Goal: Use online tool/utility: Utilize a website feature to perform a specific function

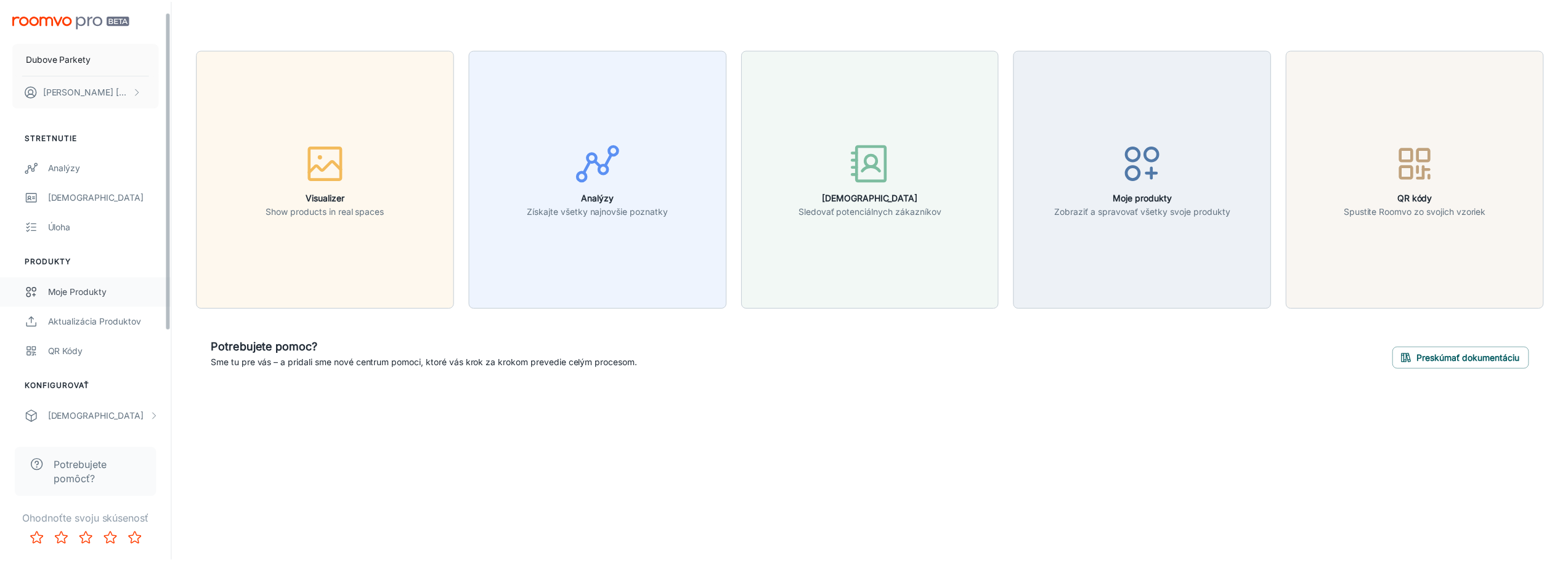
scroll to position [123, 0]
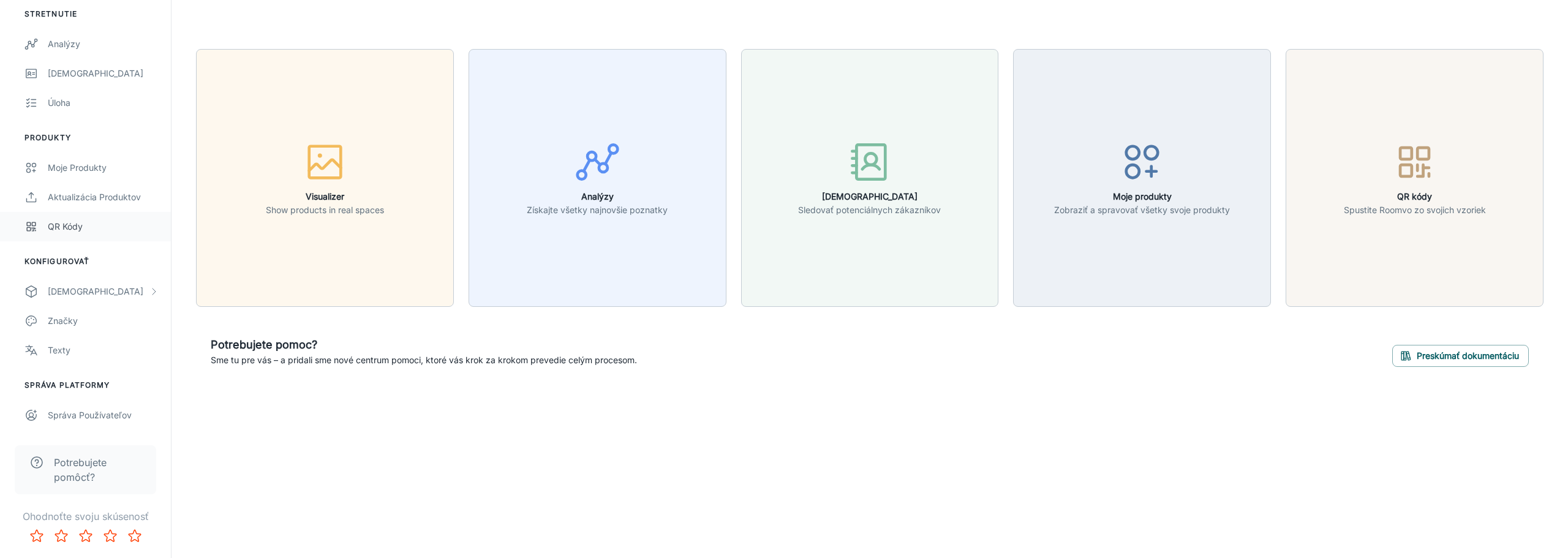
click at [58, 228] on div "QR kódy" at bounding box center [103, 227] width 111 height 13
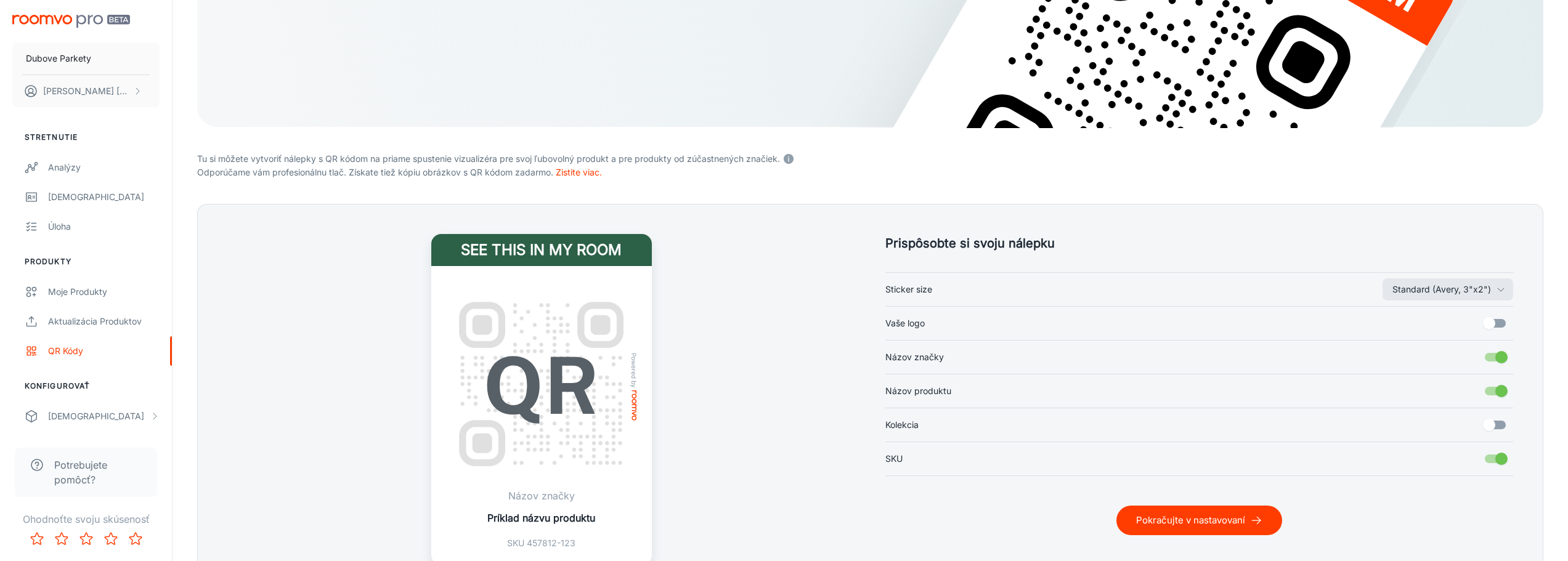
scroll to position [308, 0]
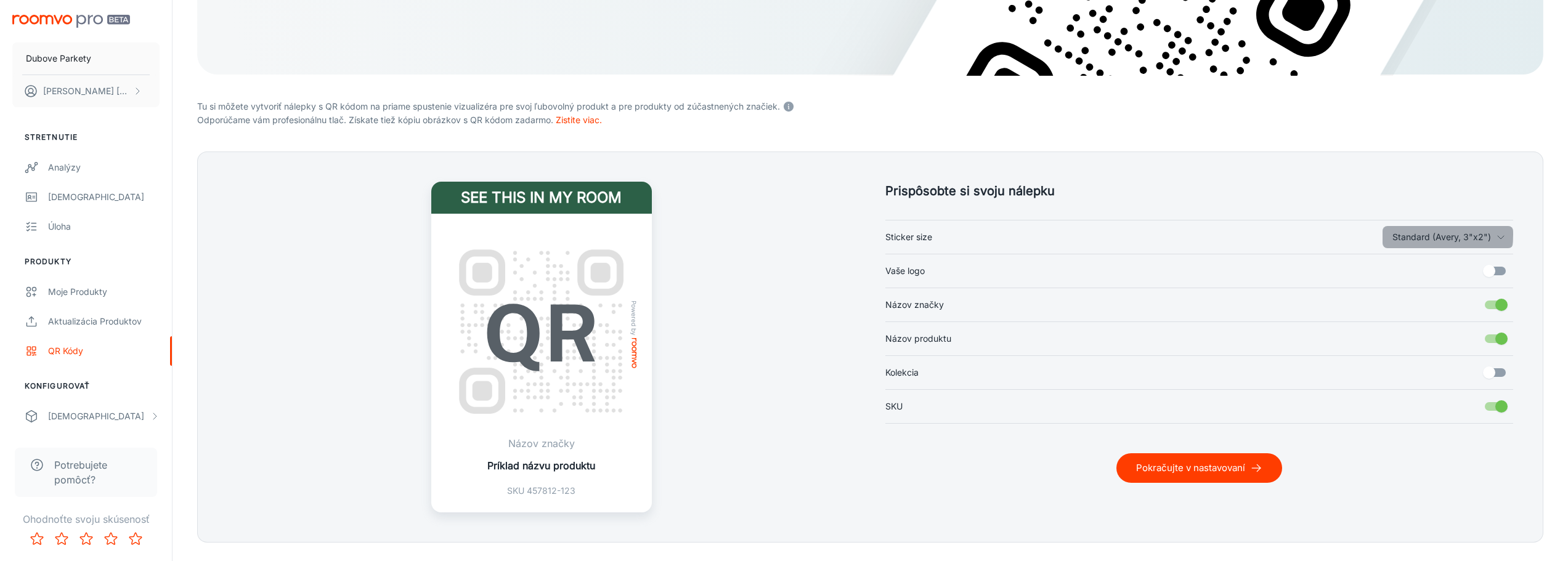
click at [1426, 235] on button "Standard (Avery, 3"x2")" at bounding box center [1448, 237] width 131 height 22
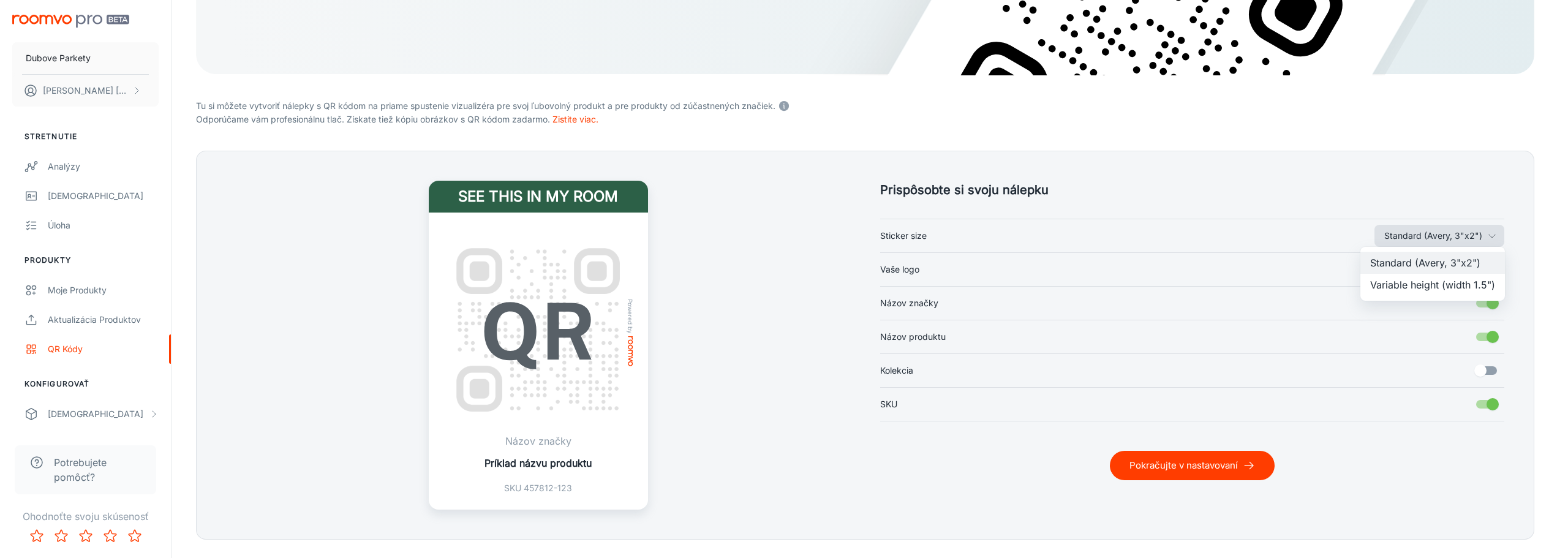
click at [1418, 233] on div at bounding box center [784, 279] width 1568 height 558
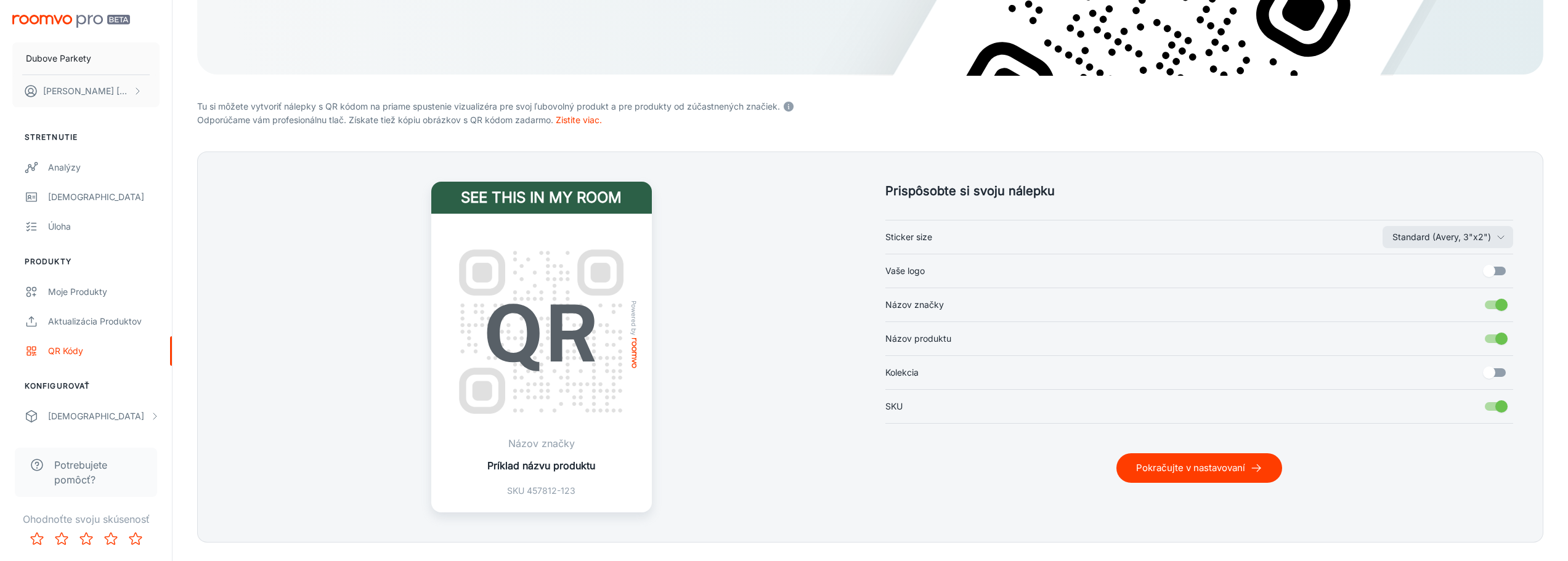
click at [1502, 407] on input "SKU" at bounding box center [1501, 407] width 70 height 24
checkbox input "false"
click at [1502, 267] on input "Vaše logo" at bounding box center [1488, 271] width 70 height 24
checkbox input "true"
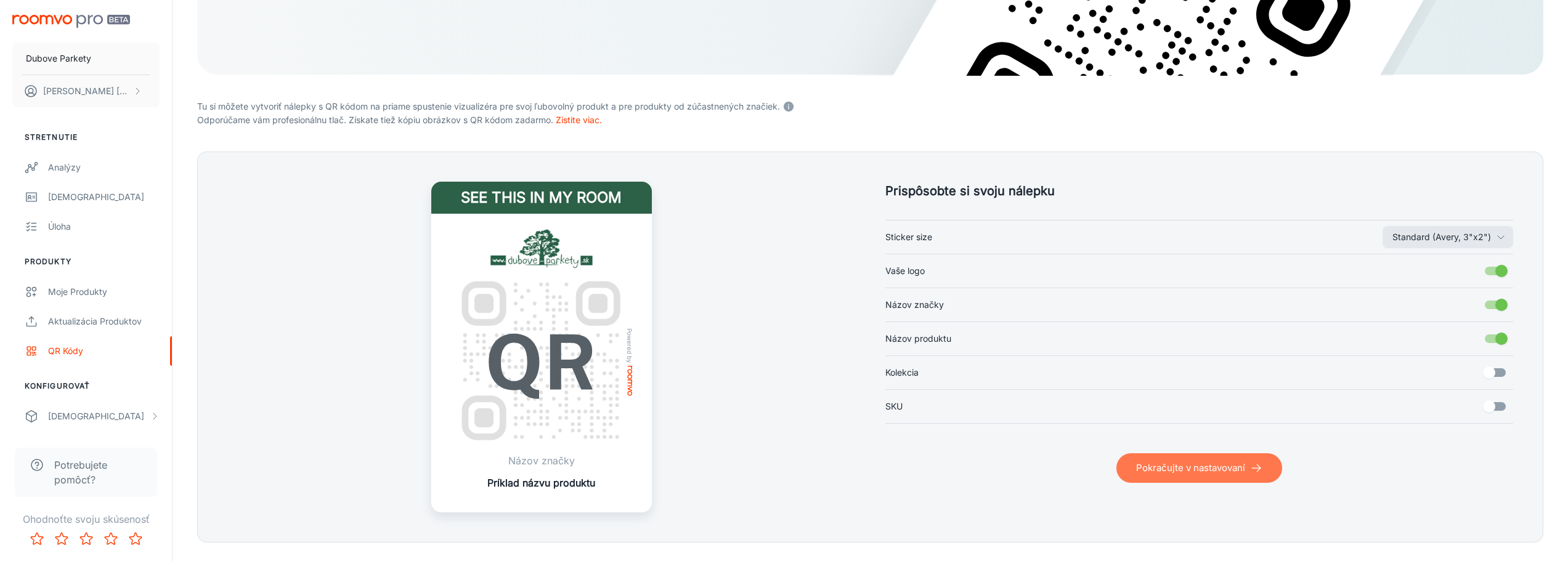
click at [1155, 473] on button "Pokračujte v nastavovaní" at bounding box center [1199, 468] width 165 height 30
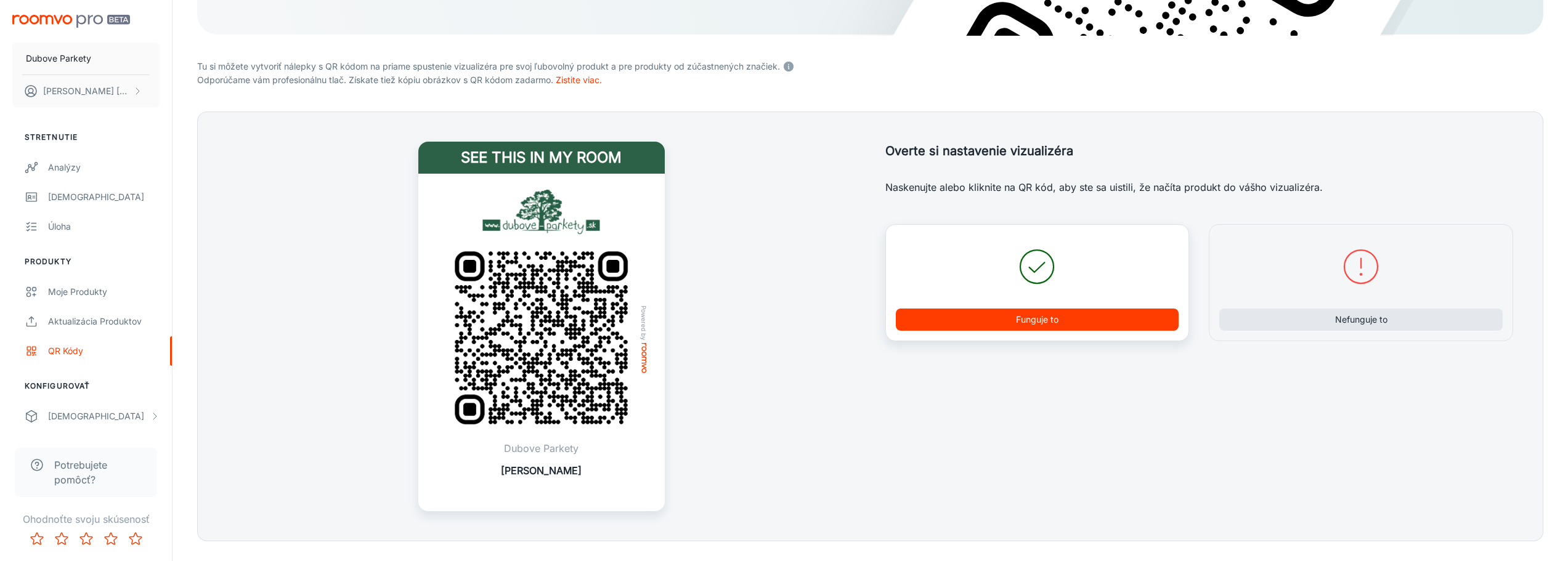
scroll to position [370, 0]
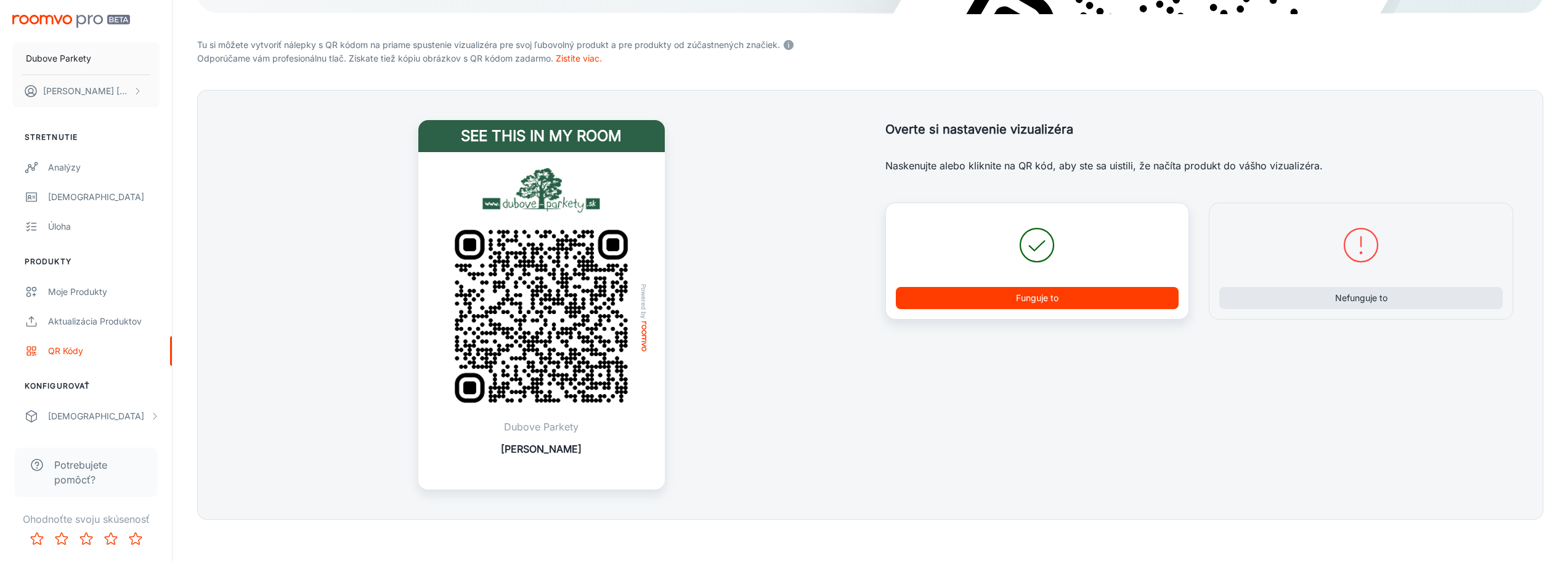
click at [1017, 300] on button "Funguje to" at bounding box center [1037, 298] width 283 height 22
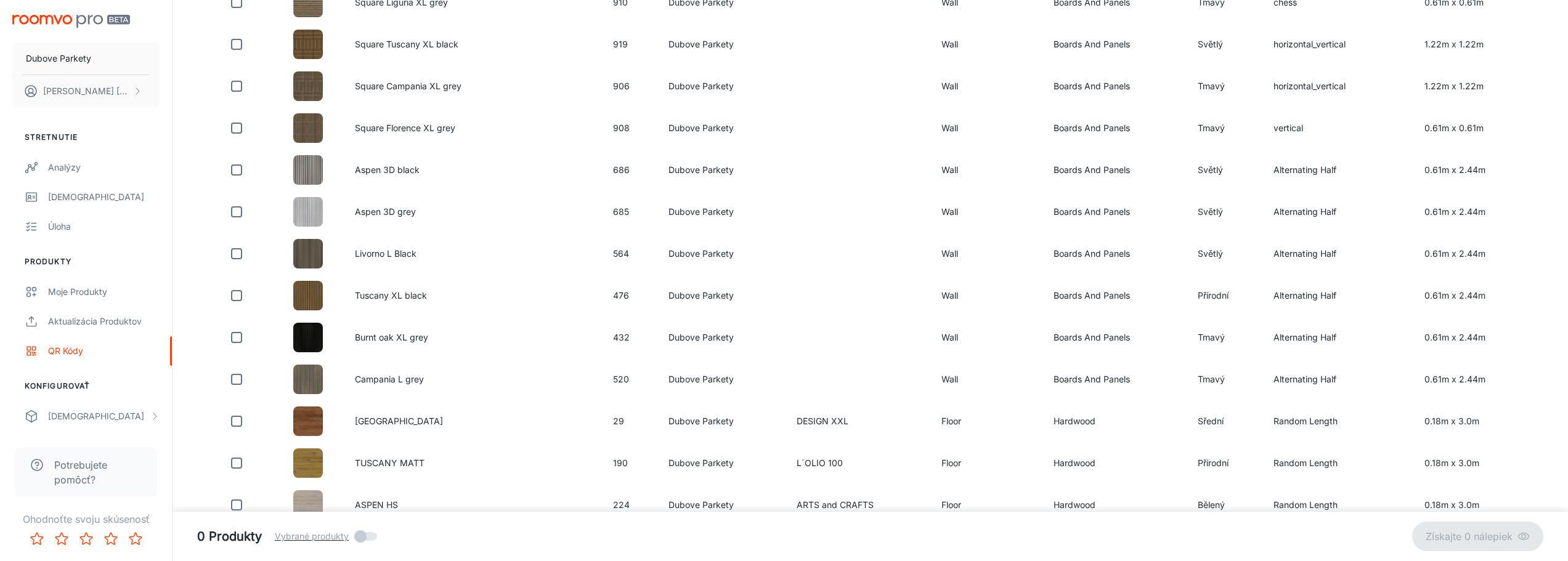
scroll to position [185, 0]
